Goal: Transaction & Acquisition: Purchase product/service

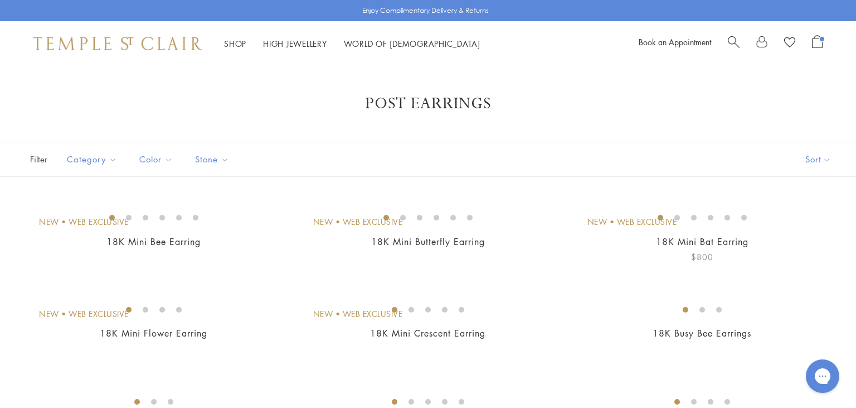
click at [0, 0] on img at bounding box center [0, 0] width 0 height 0
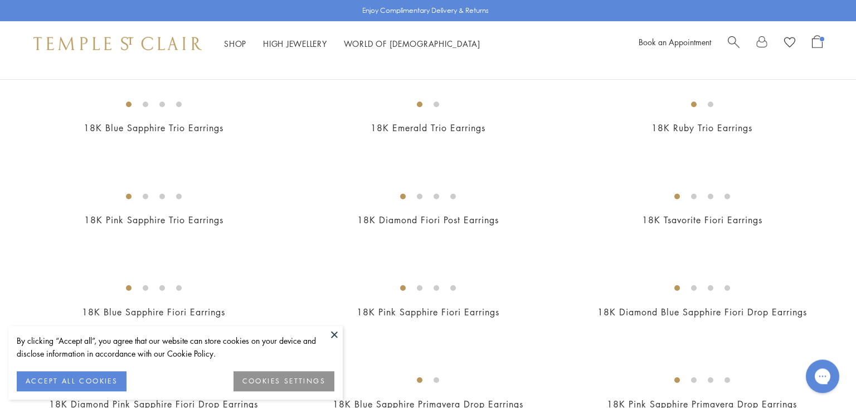
scroll to position [426, 0]
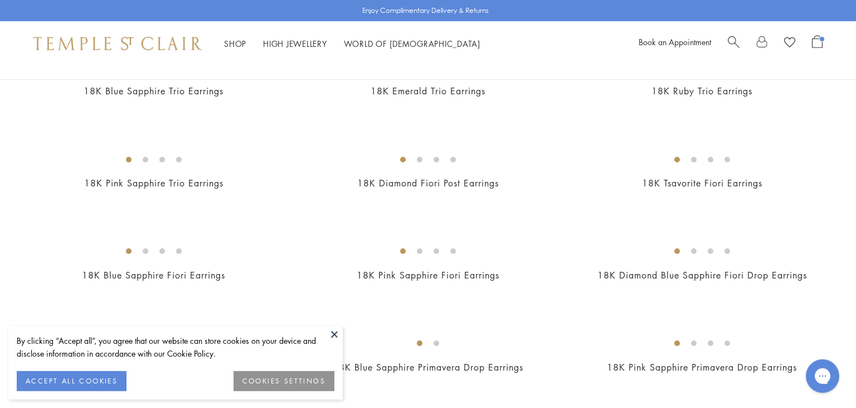
click at [334, 334] on button at bounding box center [334, 334] width 17 height 17
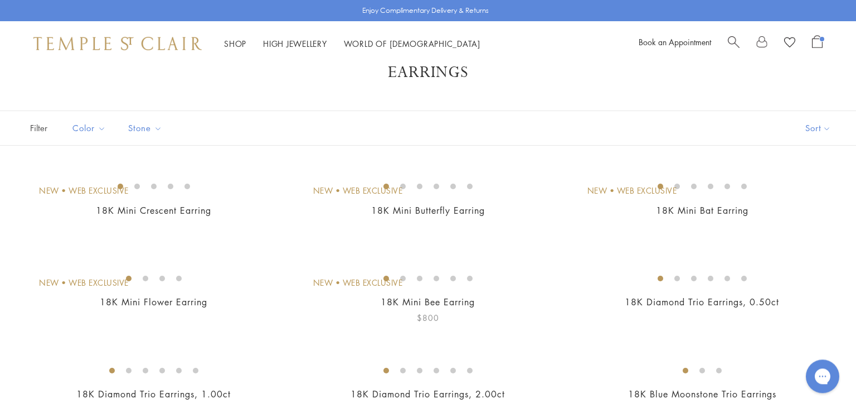
scroll to position [30, 0]
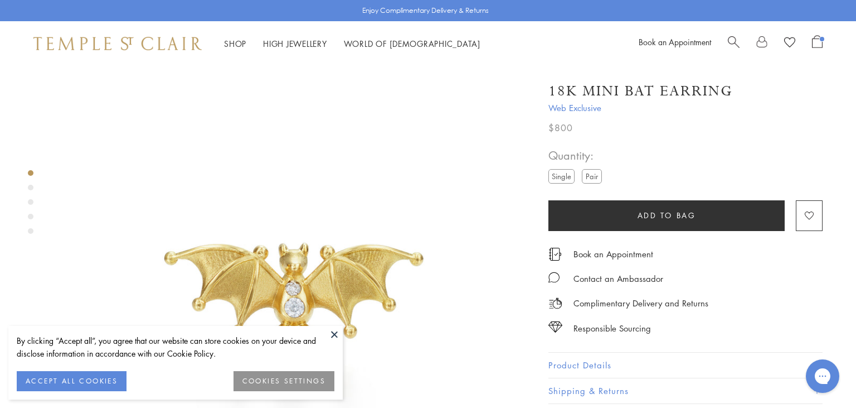
click at [596, 177] on label "Pair" at bounding box center [592, 176] width 20 height 14
click at [605, 213] on button "Add to bag" at bounding box center [667, 215] width 236 height 31
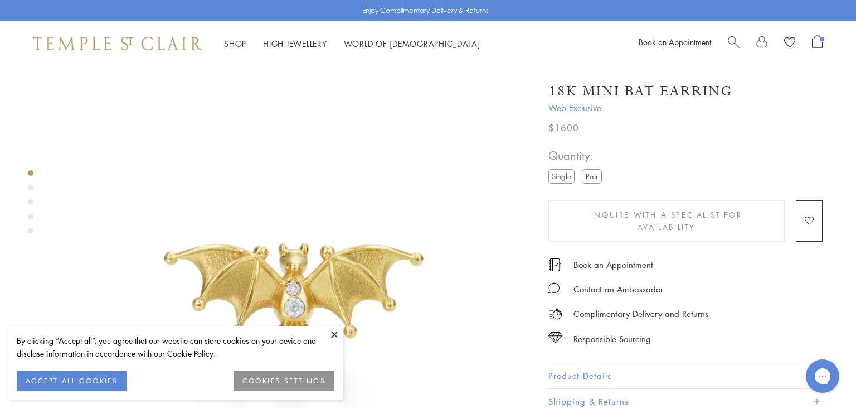
click at [567, 174] on label "Single" at bounding box center [562, 176] width 26 height 14
click at [595, 178] on label "Pair" at bounding box center [592, 176] width 20 height 14
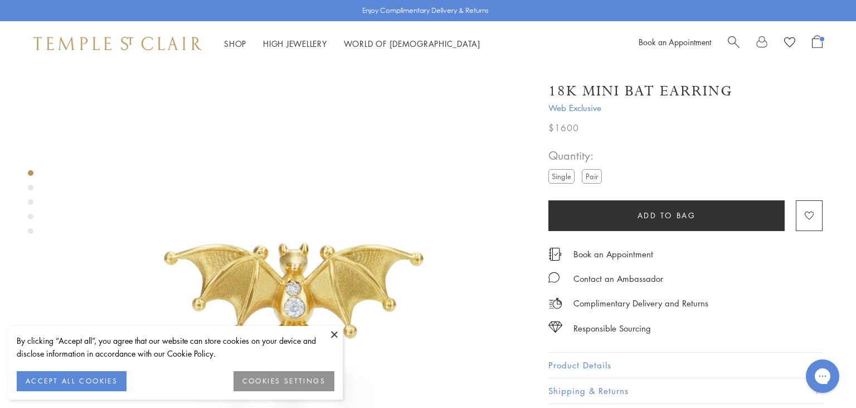
click at [554, 180] on label "Single" at bounding box center [562, 176] width 26 height 14
click at [822, 43] on span "Open Shopping Bag" at bounding box center [817, 41] width 11 height 13
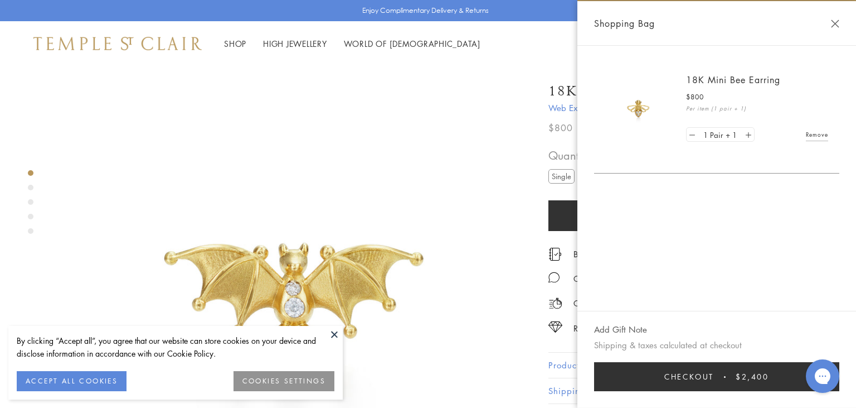
click at [813, 130] on link "Remove" at bounding box center [817, 134] width 22 height 12
click at [833, 25] on button "Close Shopping Bag" at bounding box center [835, 24] width 8 height 8
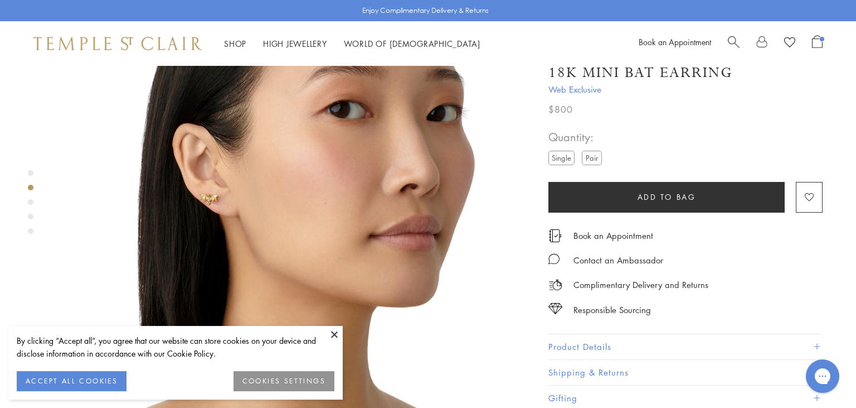
scroll to position [589, 0]
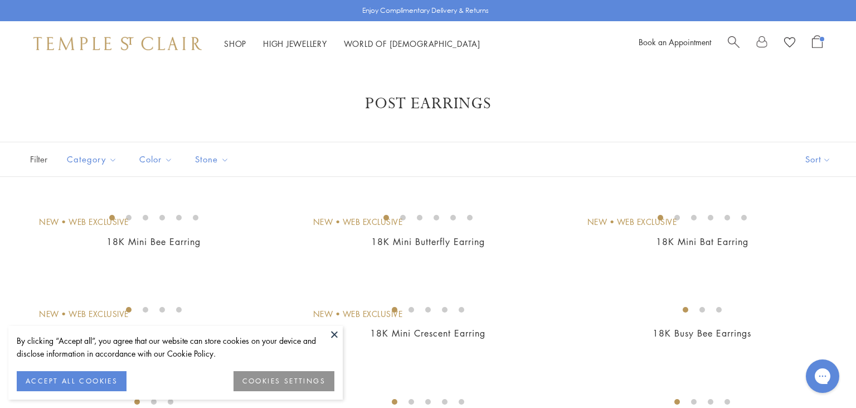
click at [768, 100] on h1 "Post Earrings" at bounding box center [428, 104] width 767 height 20
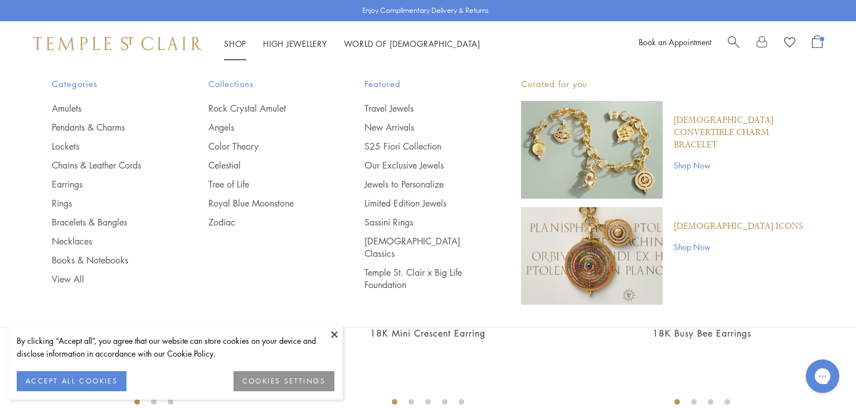
click at [161, 47] on img at bounding box center [117, 43] width 168 height 13
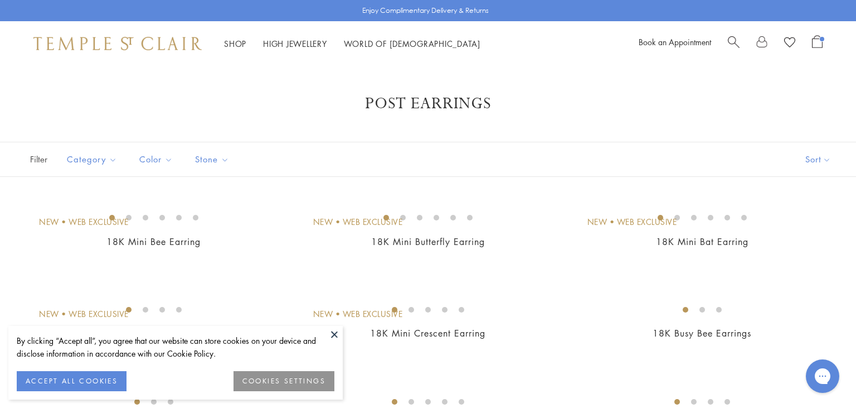
click at [335, 335] on button at bounding box center [334, 334] width 17 height 17
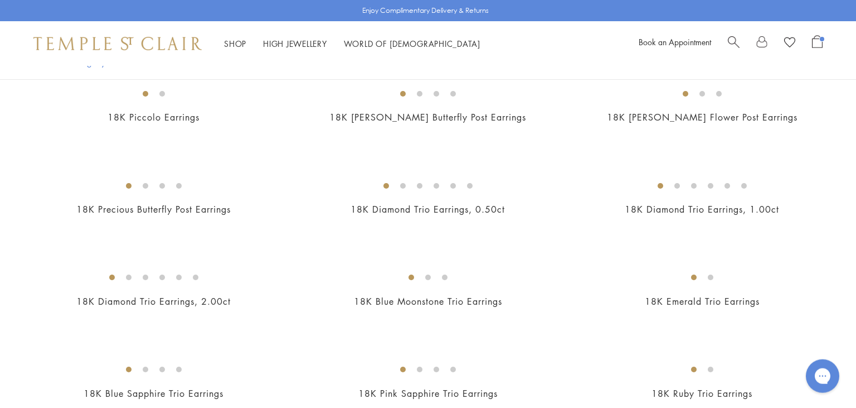
scroll to position [420, 0]
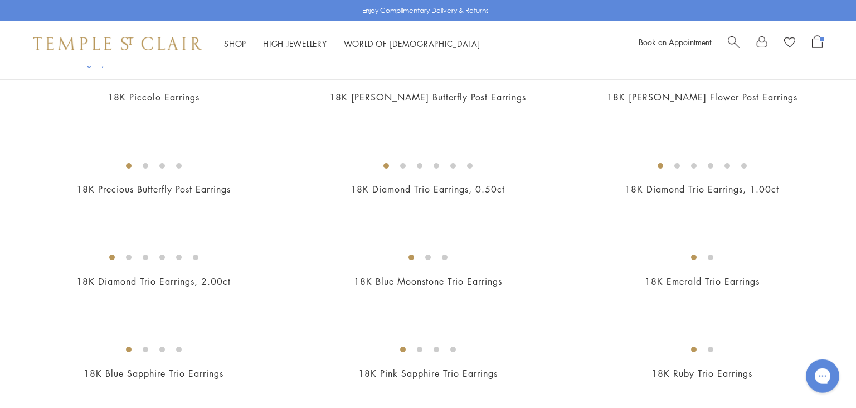
click at [846, 123] on div "New New New New New" at bounding box center [428, 198] width 856 height 827
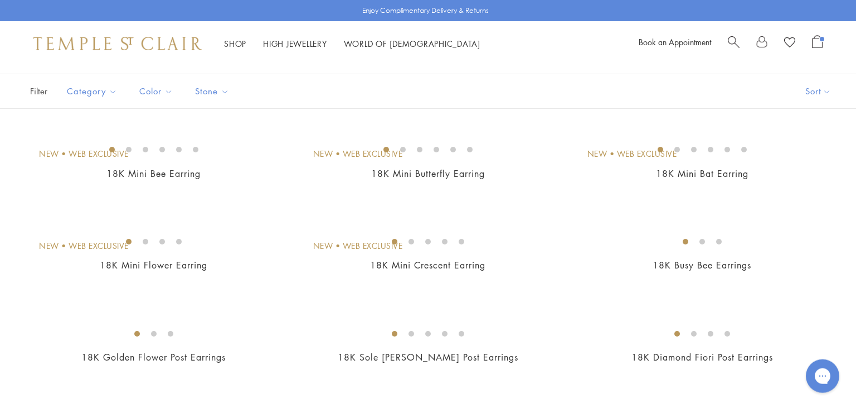
scroll to position [0, 0]
